Goal: Transaction & Acquisition: Purchase product/service

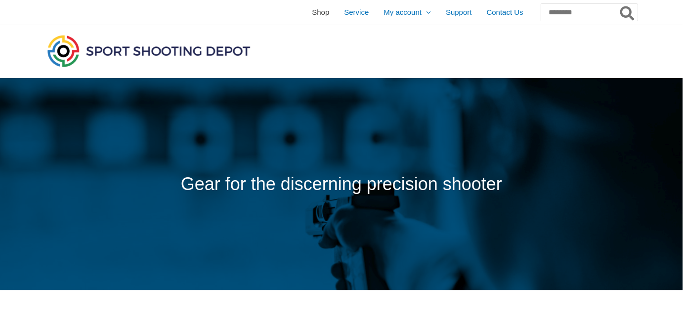
click at [312, 9] on span "Shop" at bounding box center [320, 12] width 17 height 25
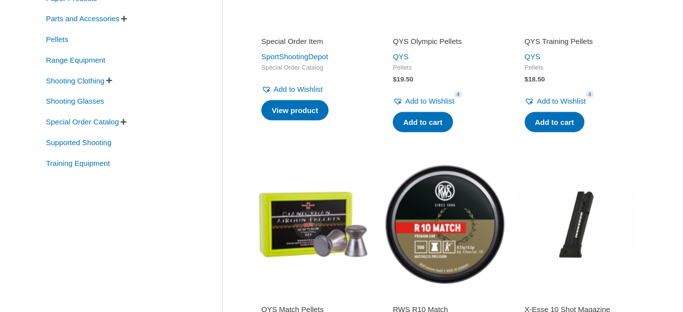
scroll to position [224, 0]
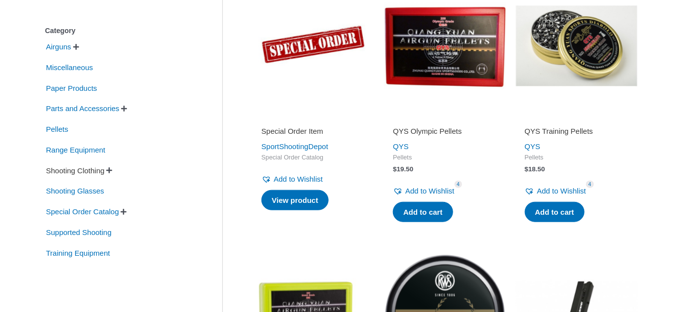
click at [72, 170] on span "Shooting Clothing" at bounding box center [75, 171] width 60 height 17
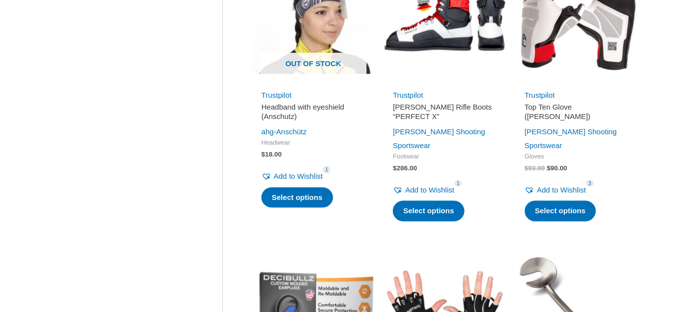
scroll to position [628, 0]
